Goal: Task Accomplishment & Management: Manage account settings

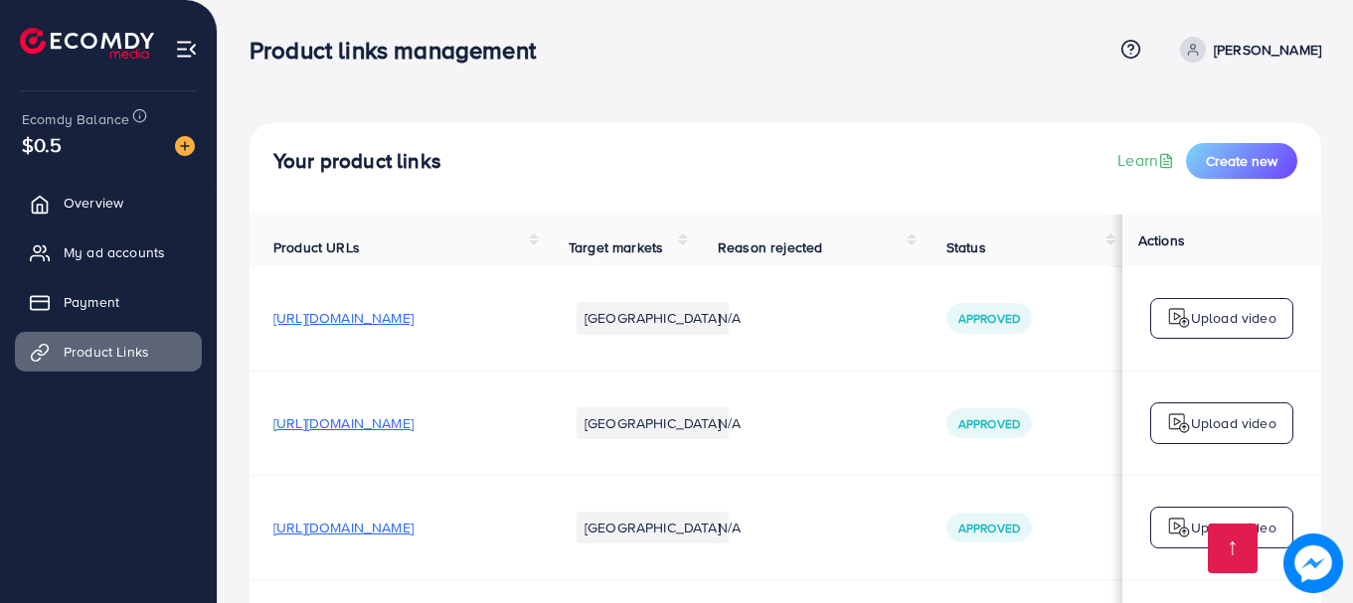
click at [119, 203] on span "Overview" at bounding box center [94, 203] width 60 height 20
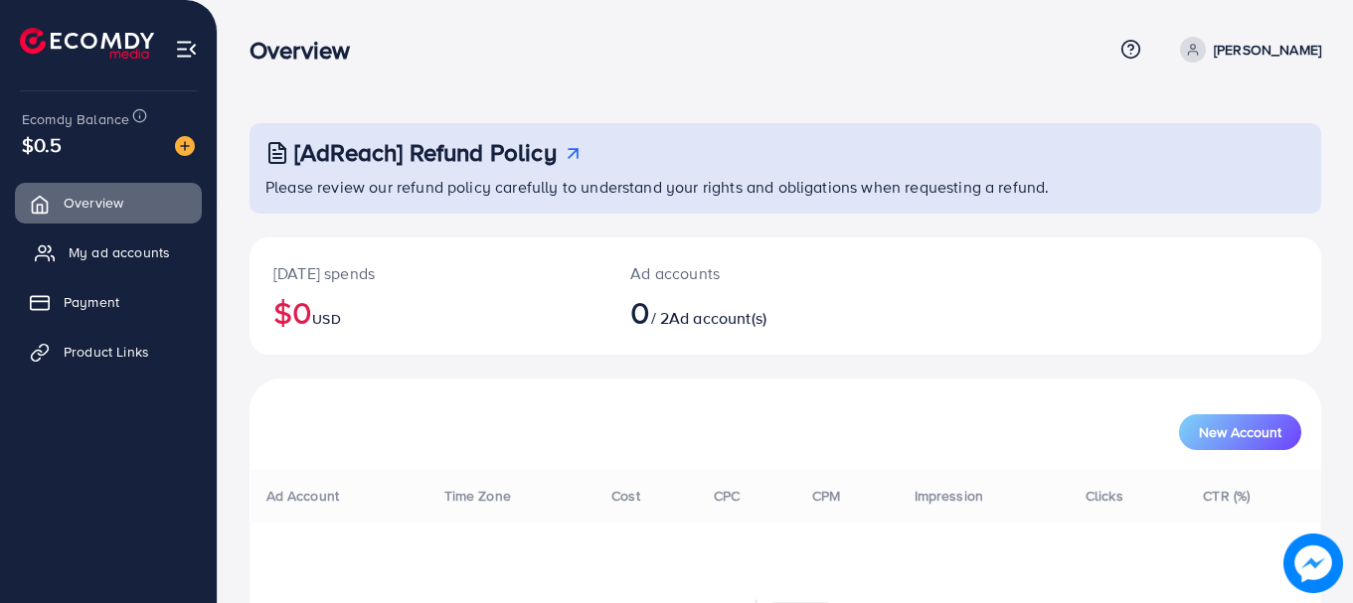
click at [127, 255] on span "My ad accounts" at bounding box center [119, 253] width 101 height 20
